Goal: Task Accomplishment & Management: Complete application form

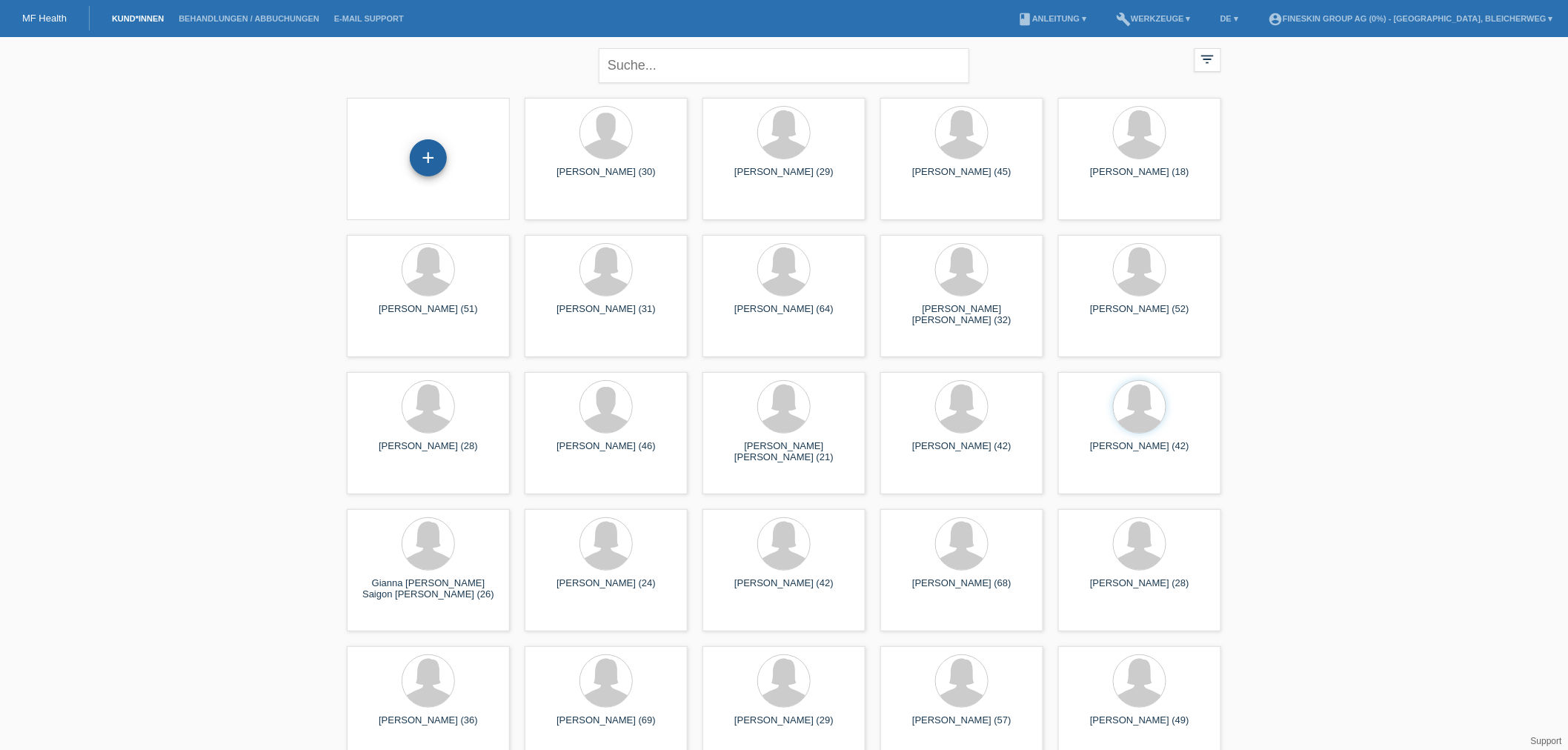
click at [437, 166] on div "+" at bounding box center [428, 158] width 37 height 37
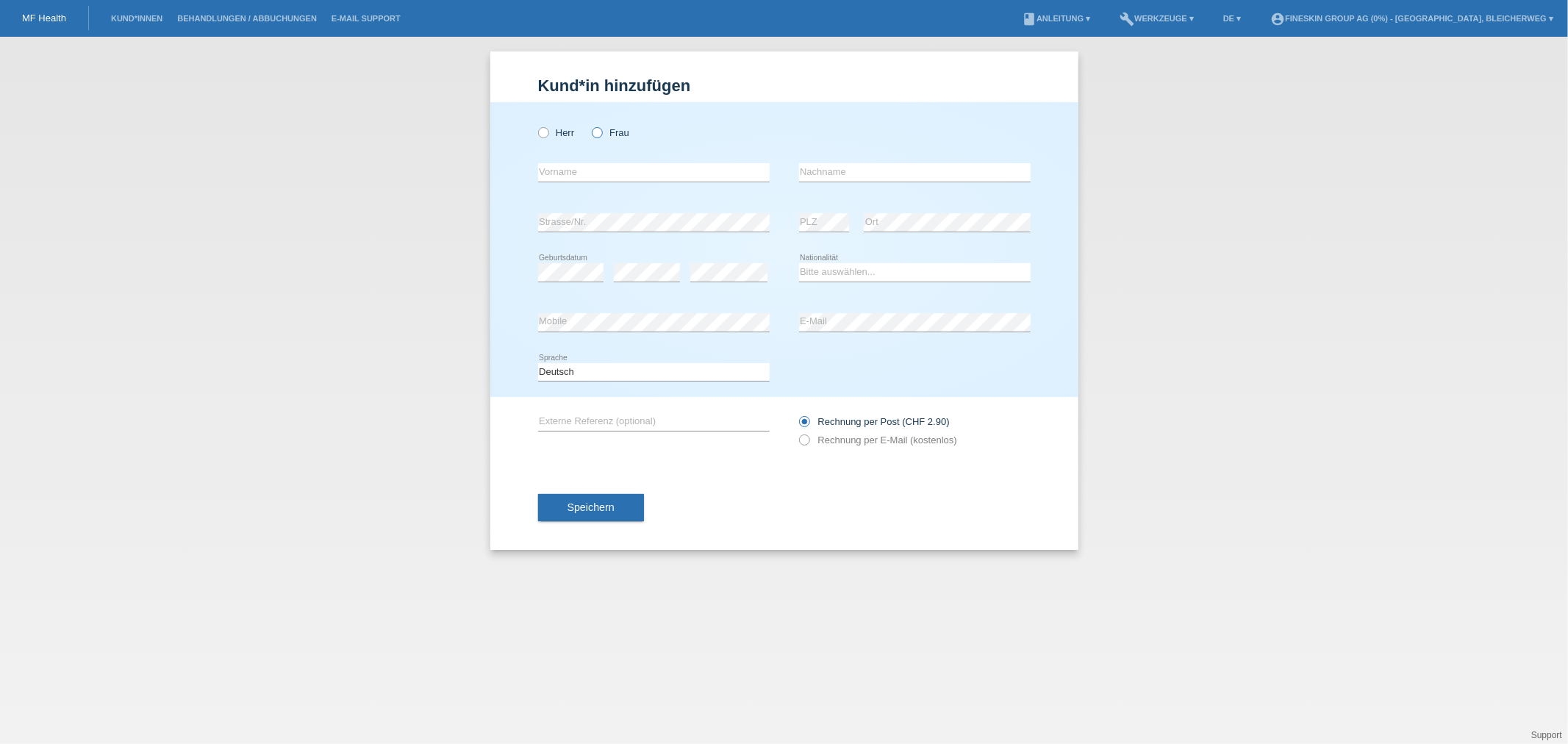
click at [590, 125] on icon at bounding box center [590, 125] width 0 height 0
click at [592, 131] on input "Frau" at bounding box center [596, 132] width 9 height 9
radio input "true"
click at [618, 171] on input "text" at bounding box center [653, 172] width 231 height 18
paste input "[PERSON_NAME]"
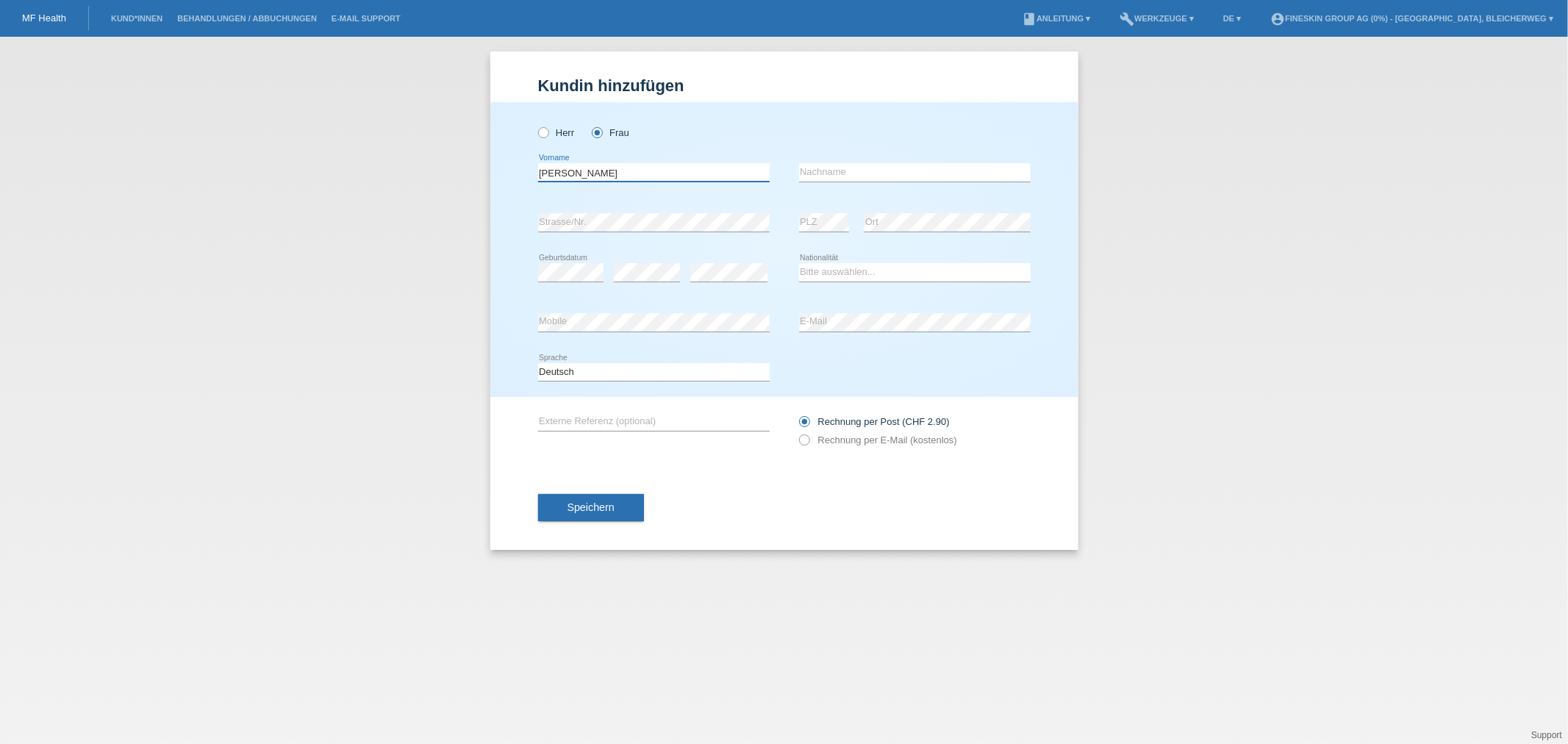
type input "[PERSON_NAME]"
click at [886, 160] on div "error Nachname" at bounding box center [915, 173] width 231 height 50
click at [873, 174] on input "text" at bounding box center [915, 172] width 231 height 18
paste input "Thamilnila"
type input "Thamilnila"
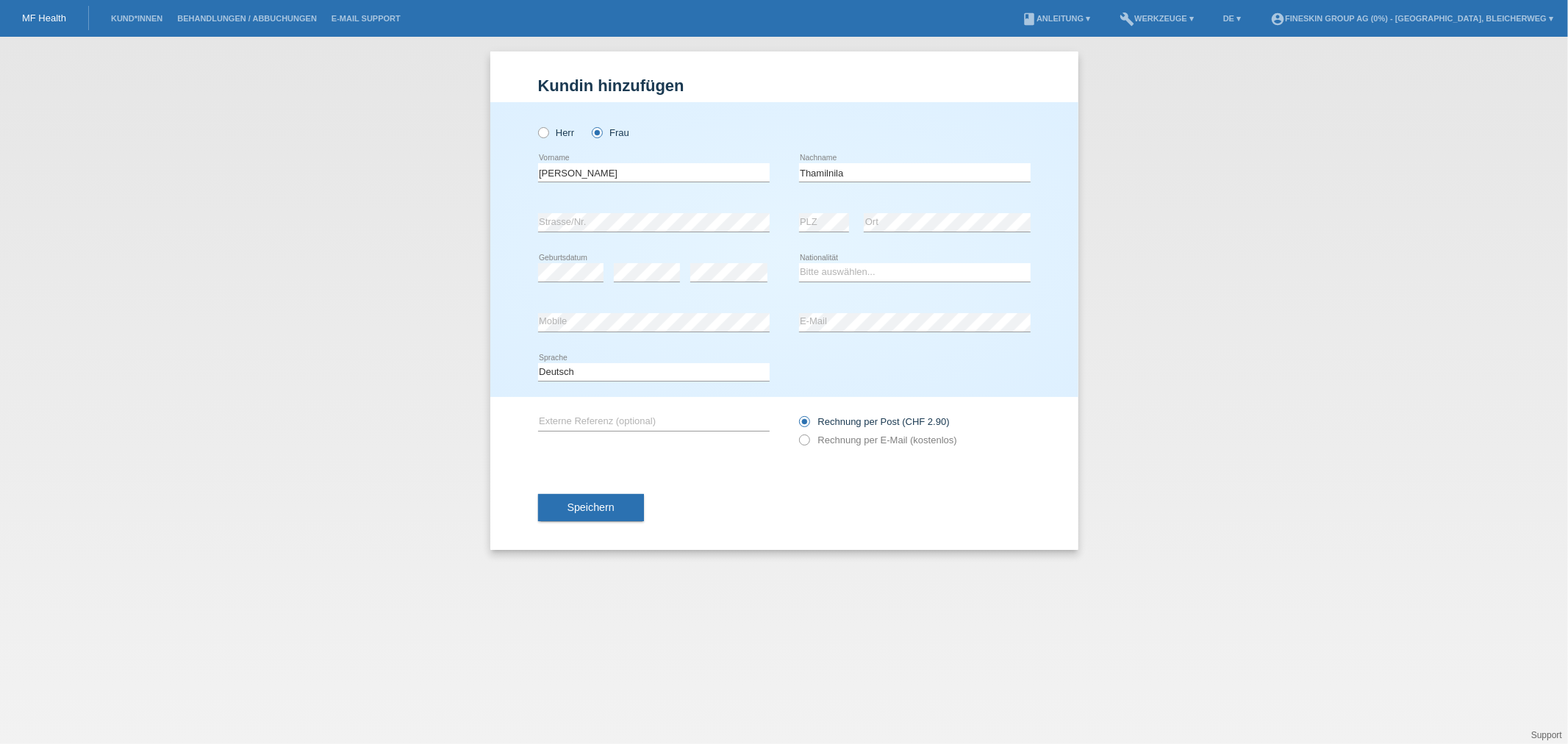
click at [843, 282] on div "Bitte auswählen... Schweiz Deutschland Liechtenstein Österreich ------------ Af…" at bounding box center [915, 273] width 231 height 50
drag, startPoint x: 853, startPoint y: 273, endPoint x: 843, endPoint y: 280, distance: 12.2
click at [853, 273] on select "Bitte auswählen... Schweiz Deutschland Liechtenstein Österreich ------------ Af…" at bounding box center [915, 272] width 231 height 18
select select "CH"
click at [799, 263] on select "Bitte auswählen... Schweiz Deutschland Liechtenstein Österreich ------------ Af…" at bounding box center [915, 272] width 231 height 18
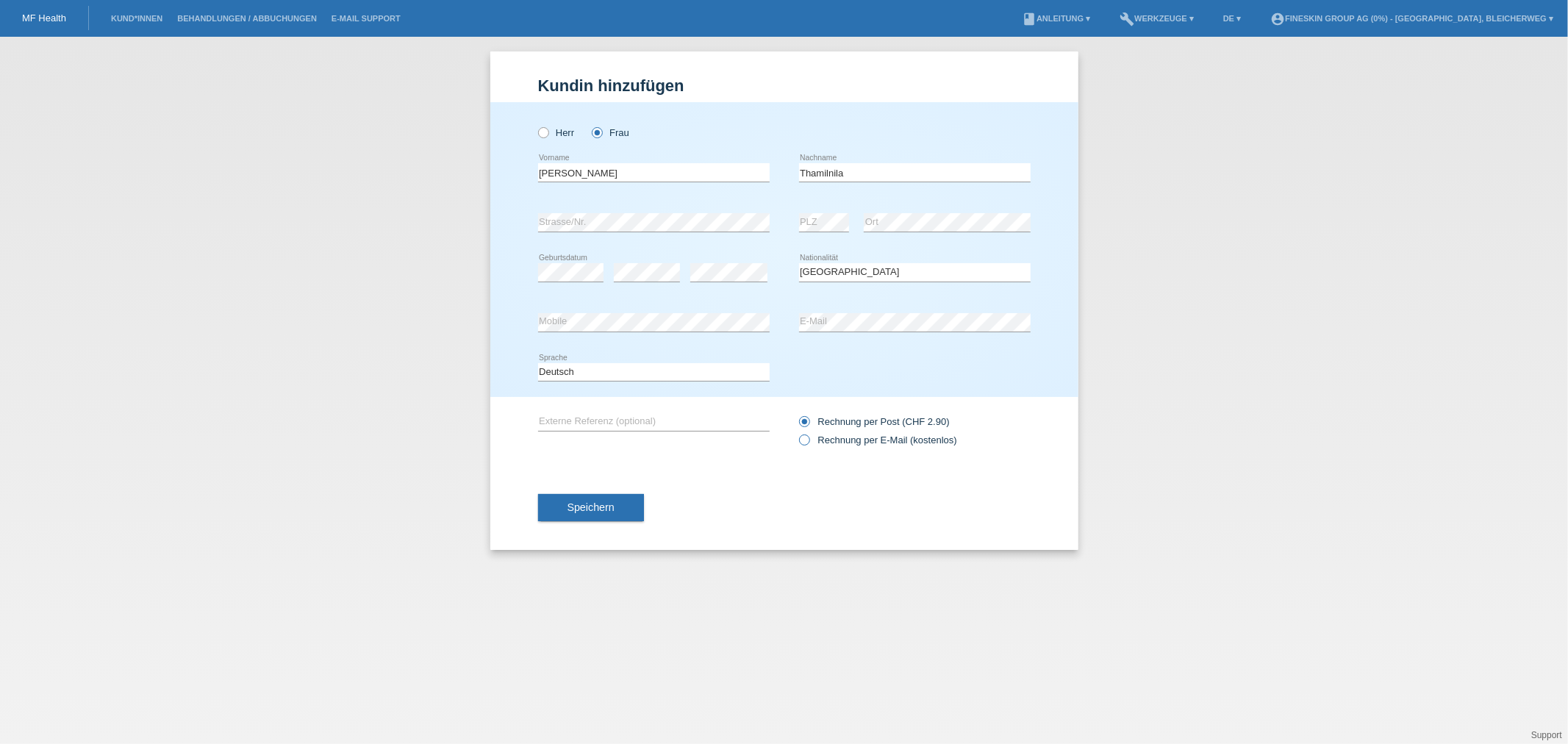
click at [803, 446] on input "Rechnung per E-Mail (kostenlos)" at bounding box center [804, 443] width 9 height 18
radio input "true"
click at [556, 507] on button "Speichern" at bounding box center [590, 507] width 106 height 28
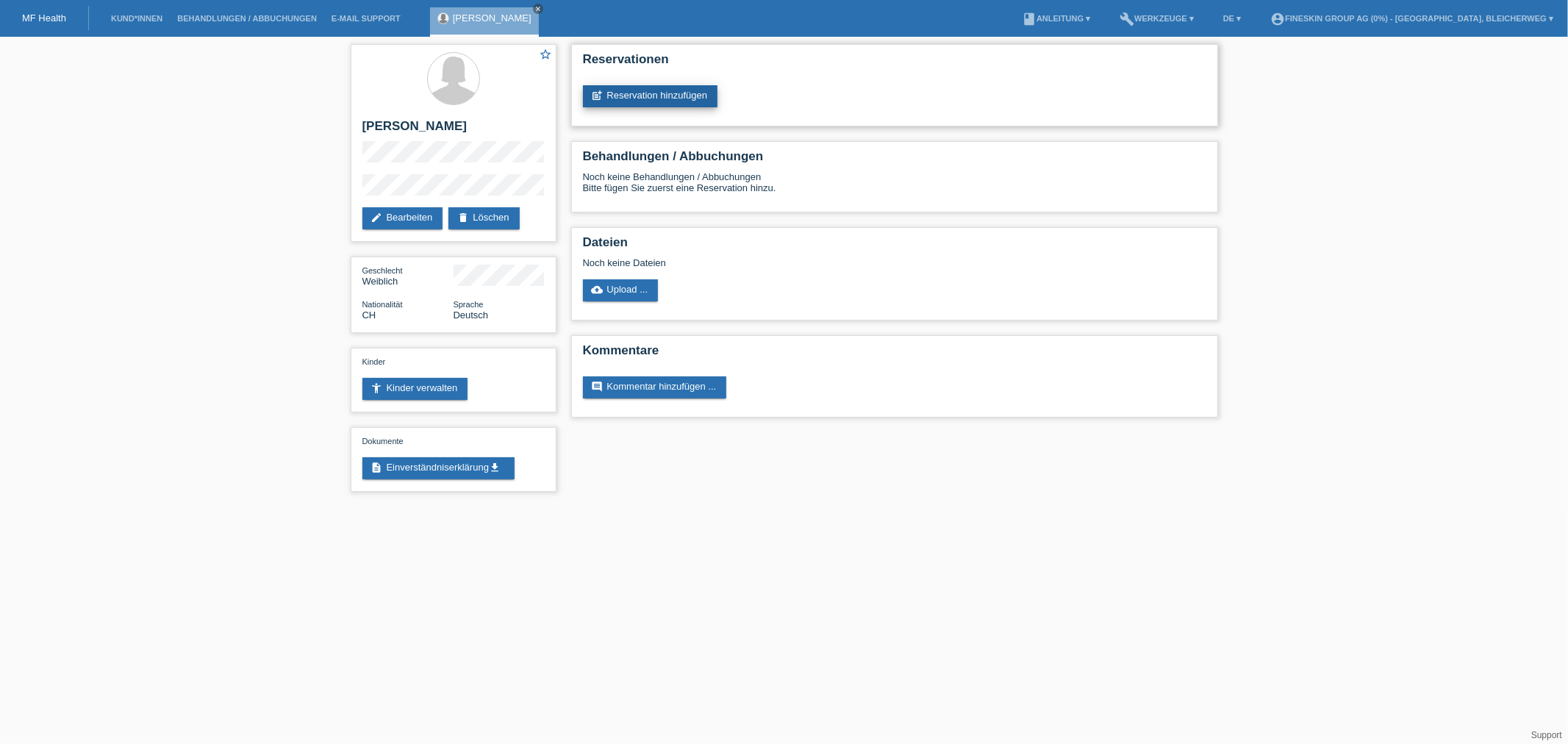
click at [653, 83] on div "Reservationen post_add Reservation hinzufügen" at bounding box center [895, 85] width 647 height 83
click at [675, 89] on link "post_add Reservation hinzufügen" at bounding box center [650, 96] width 135 height 22
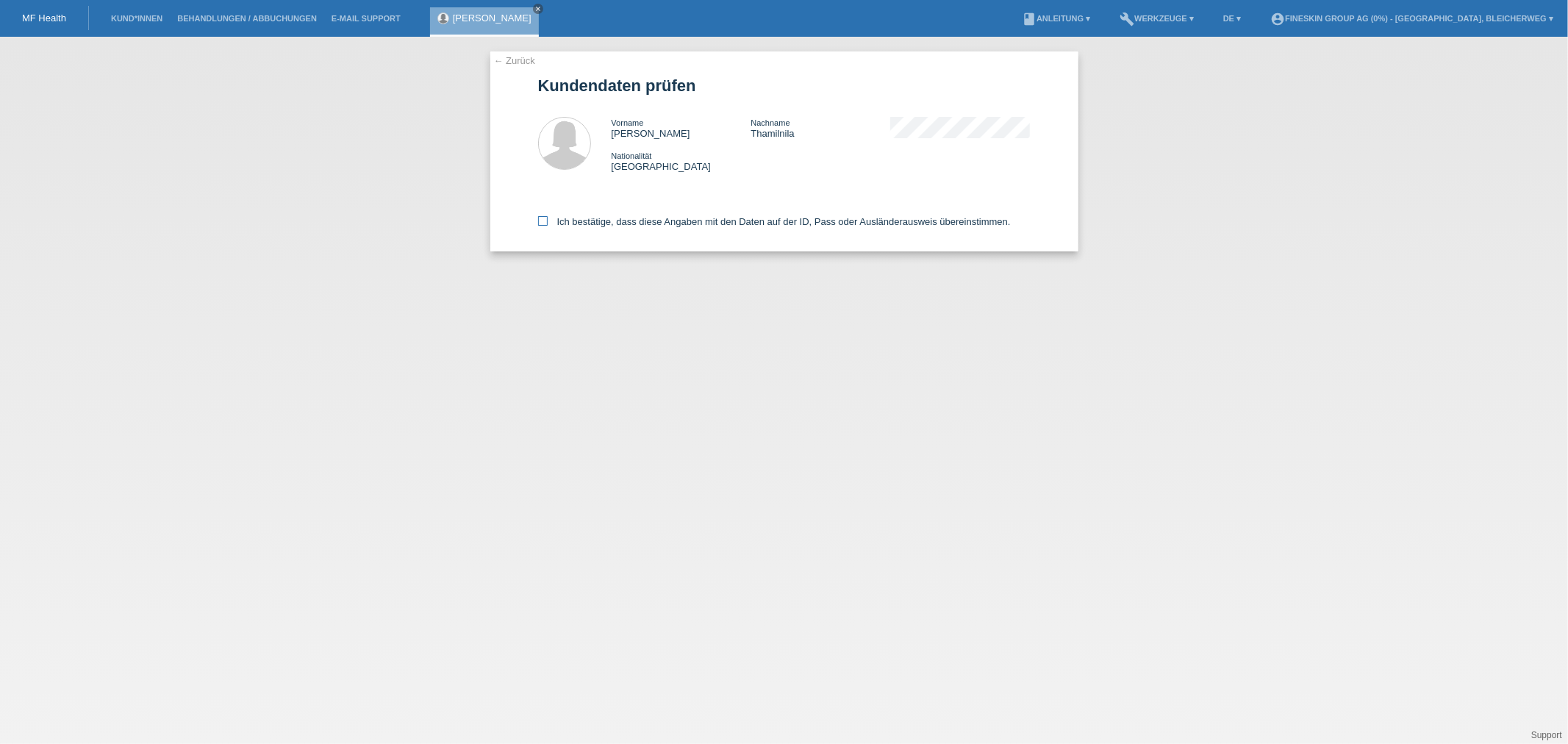
click at [553, 221] on label "Ich bestätige, dass diese Angaben mit den Daten auf der ID, Pass oder Ausländer…" at bounding box center [774, 221] width 472 height 11
click at [547, 221] on input "Ich bestätige, dass diese Angaben mit den Daten auf der ID, Pass oder Ausländer…" at bounding box center [542, 220] width 9 height 9
checkbox input "true"
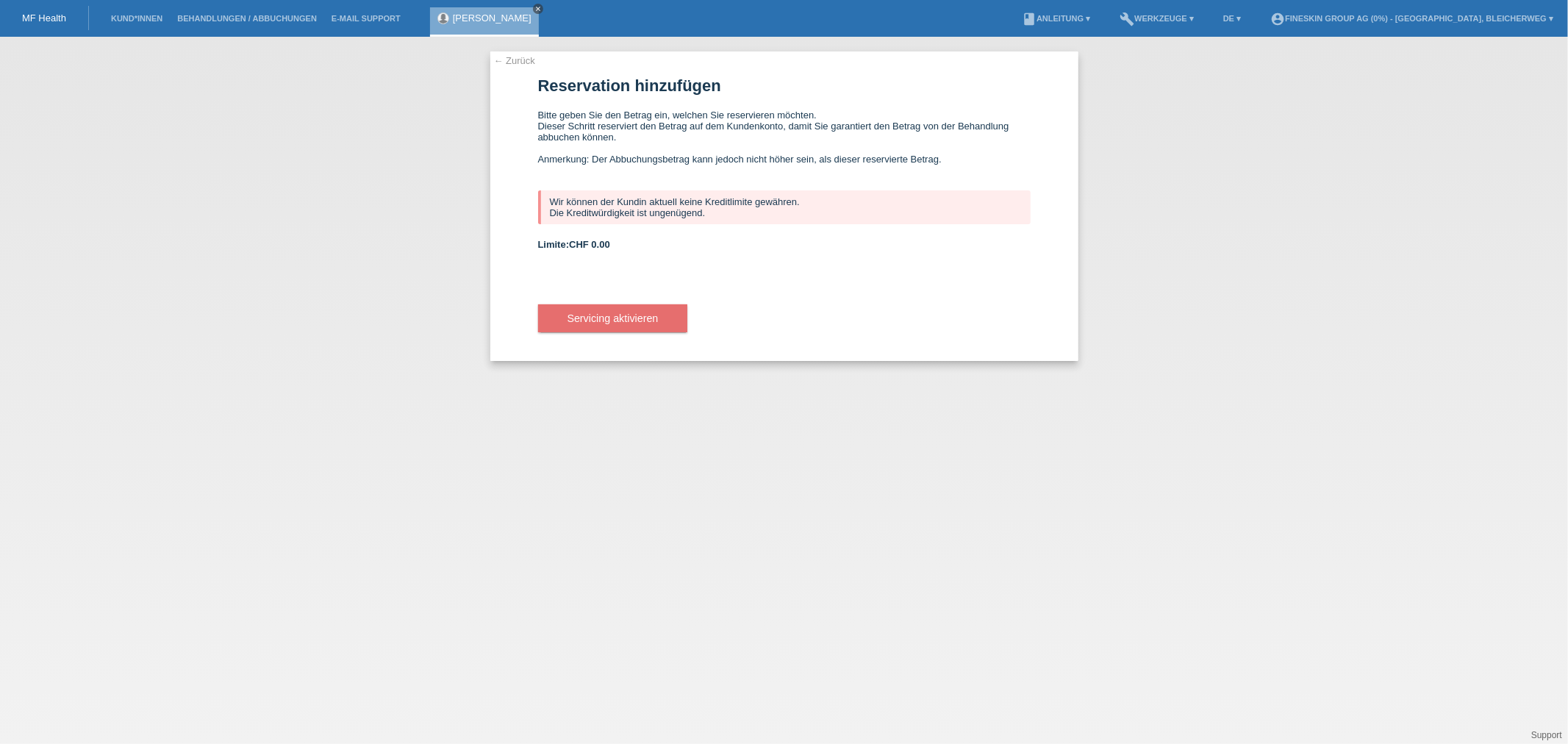
click at [542, 9] on icon "close" at bounding box center [538, 9] width 8 height 8
click at [32, 23] on div "MF Health" at bounding box center [44, 18] width 89 height 24
click at [521, 60] on link "← Zurück" at bounding box center [515, 60] width 41 height 11
